Goal: Find specific page/section: Find specific page/section

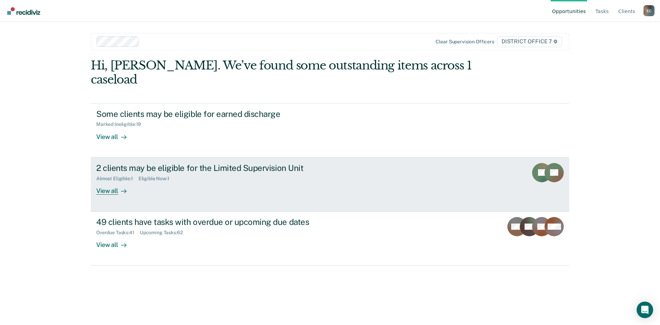
click at [122, 187] on div at bounding box center [122, 191] width 8 height 8
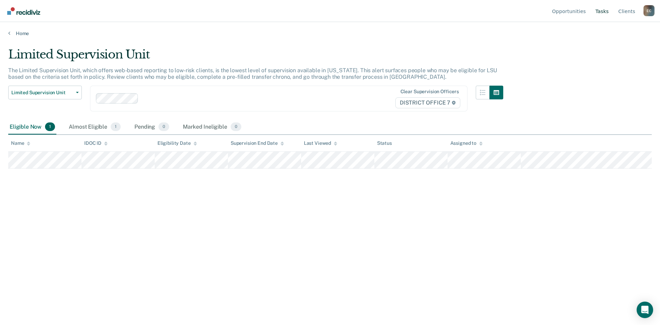
click at [606, 13] on link "Tasks" at bounding box center [602, 11] width 16 height 22
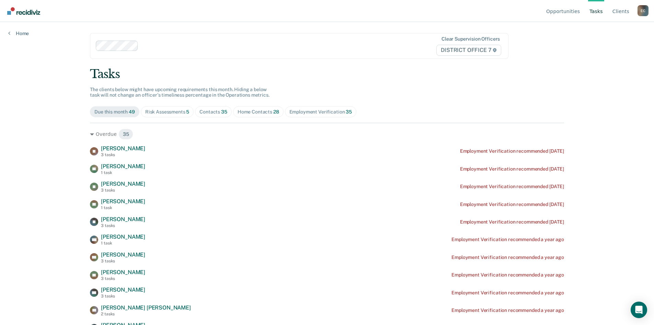
click at [257, 112] on div "Home Contacts 28" at bounding box center [259, 112] width 42 height 6
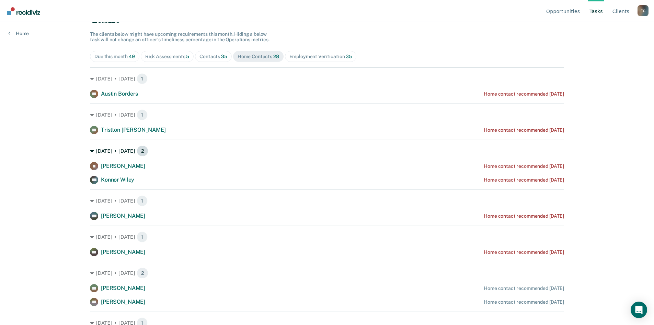
scroll to position [69, 0]
